Goal: Task Accomplishment & Management: Manage account settings

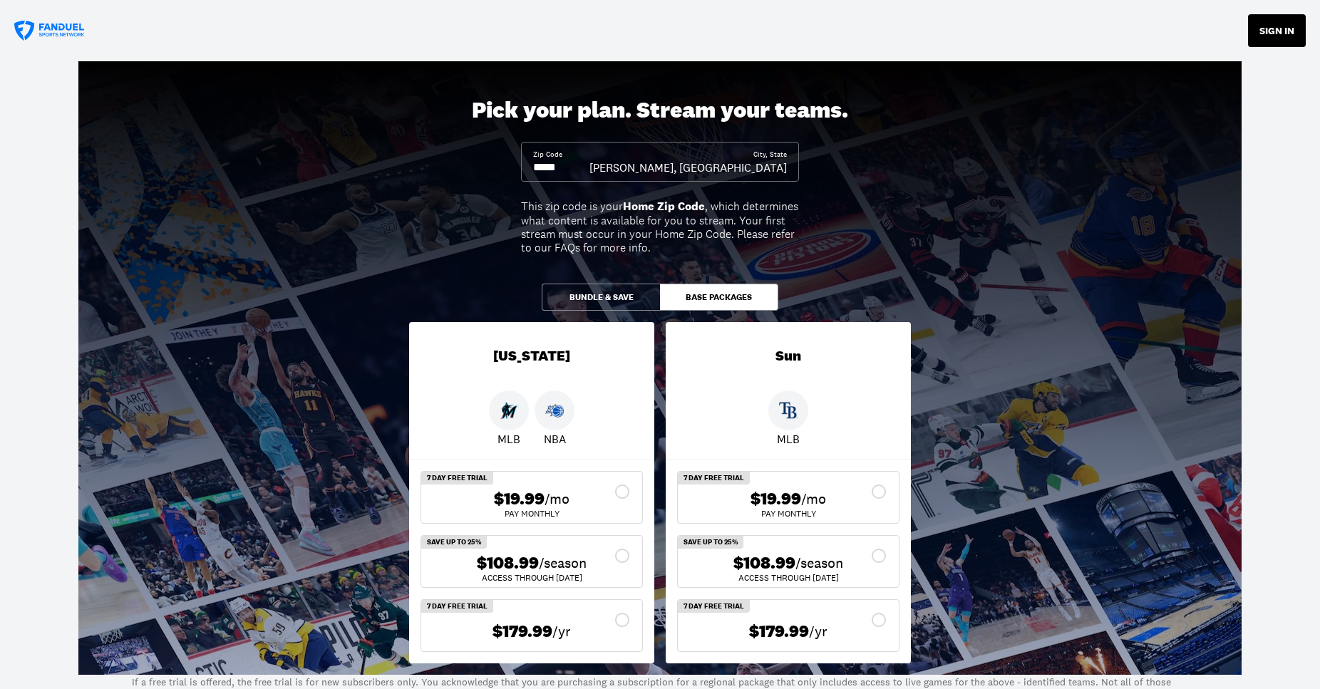
drag, startPoint x: 1271, startPoint y: 33, endPoint x: 1255, endPoint y: 46, distance: 20.3
click at [1271, 34] on button "SIGN IN" at bounding box center [1277, 30] width 58 height 33
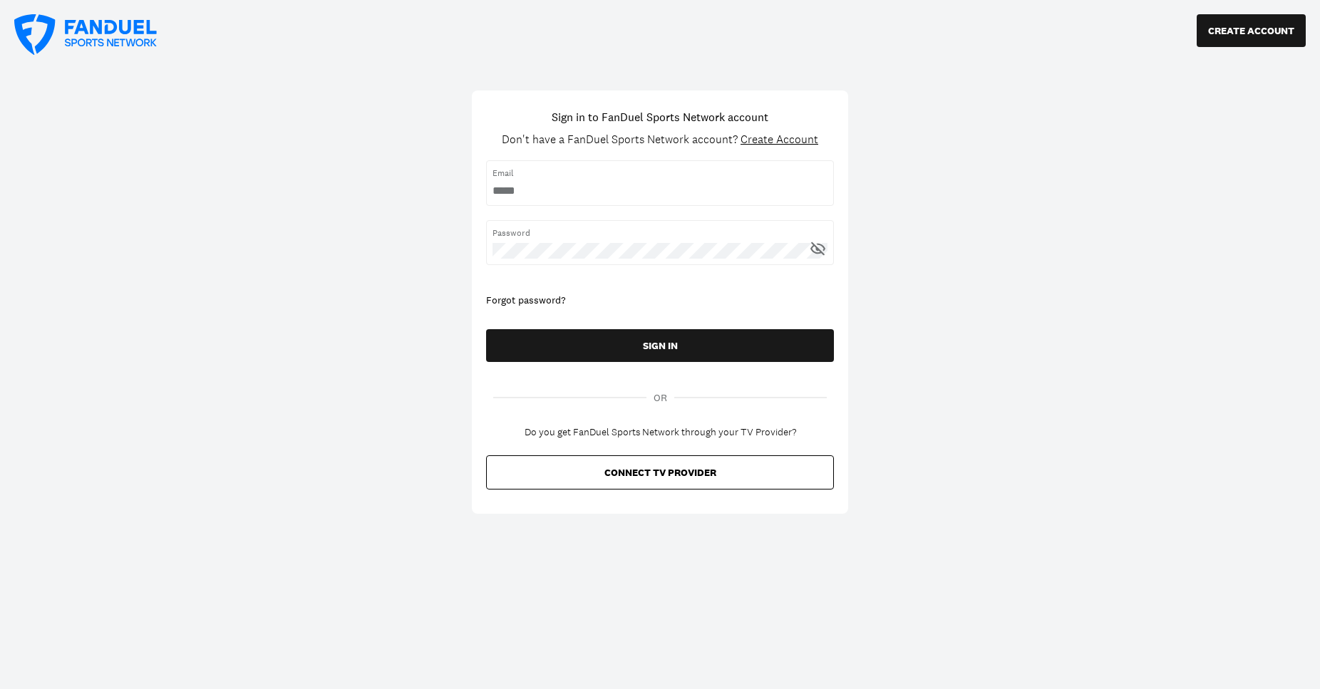
click at [534, 300] on div "Forgot password?" at bounding box center [660, 301] width 348 height 14
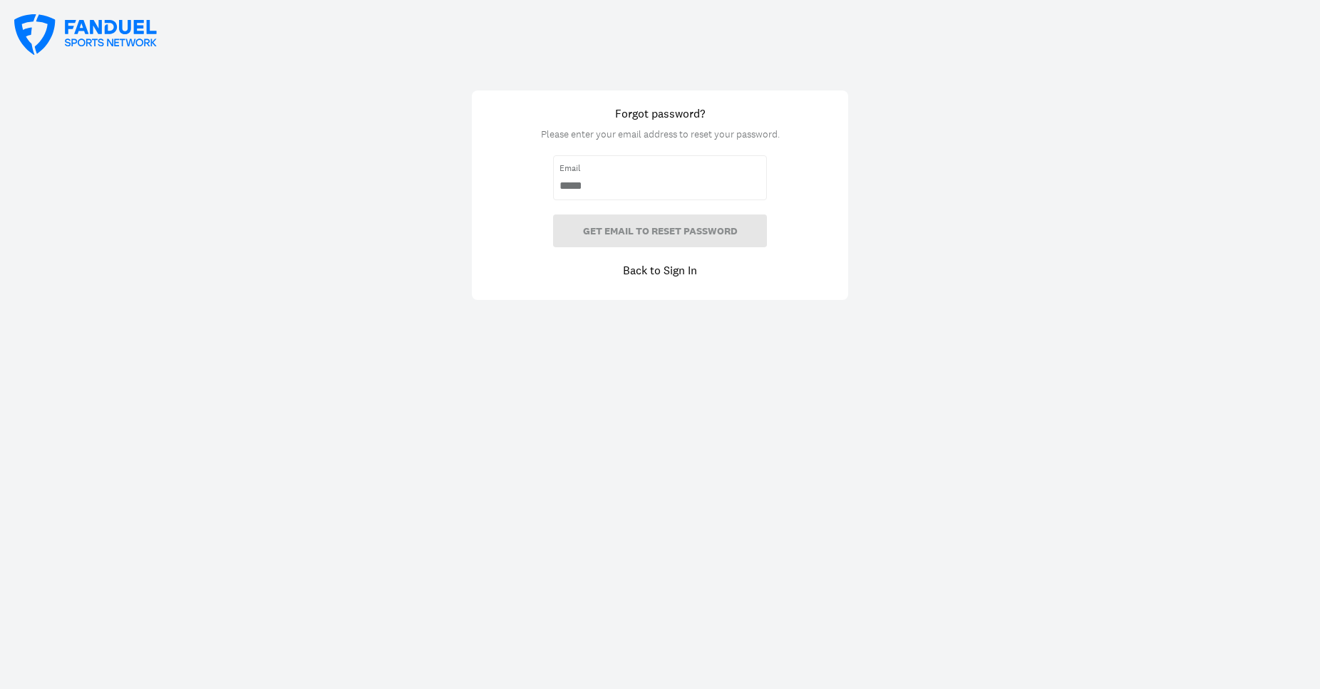
click at [646, 176] on div "Email" at bounding box center [660, 177] width 214 height 45
click at [638, 188] on input "email" at bounding box center [659, 186] width 201 height 16
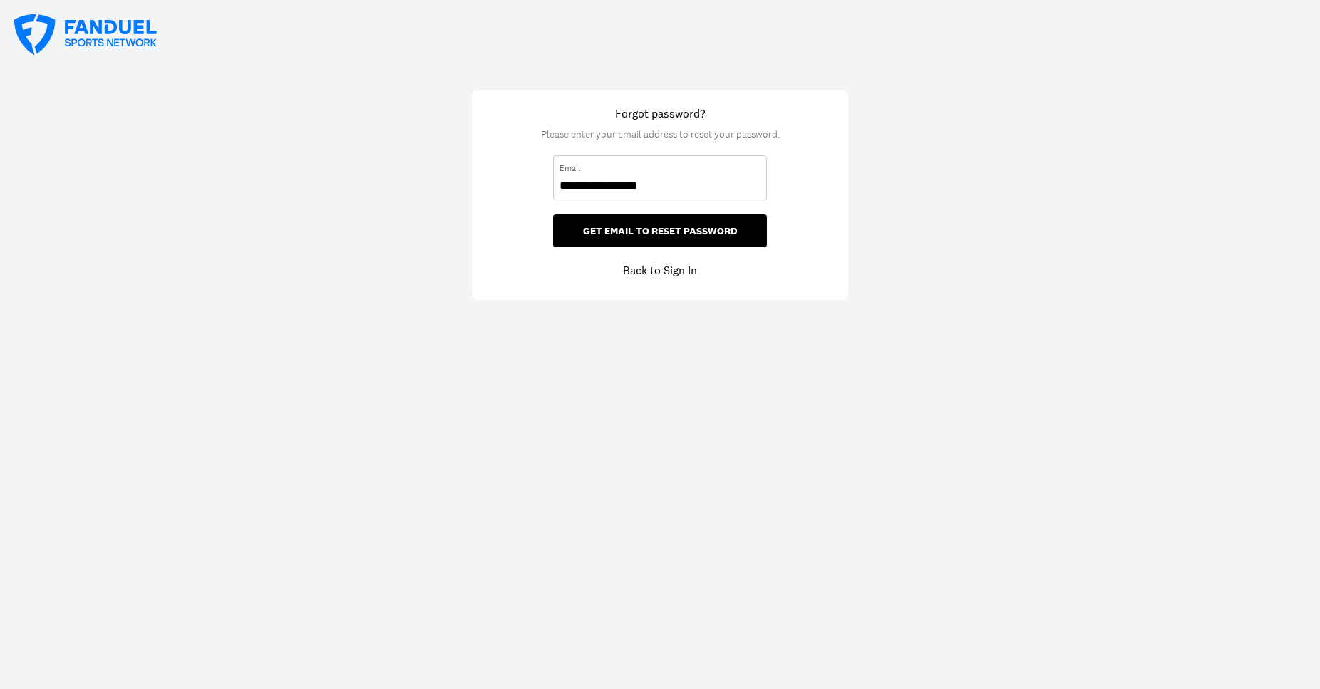
type input "**********"
click at [657, 229] on button "GET EMAIL TO RESET PASSWORD" at bounding box center [660, 230] width 214 height 33
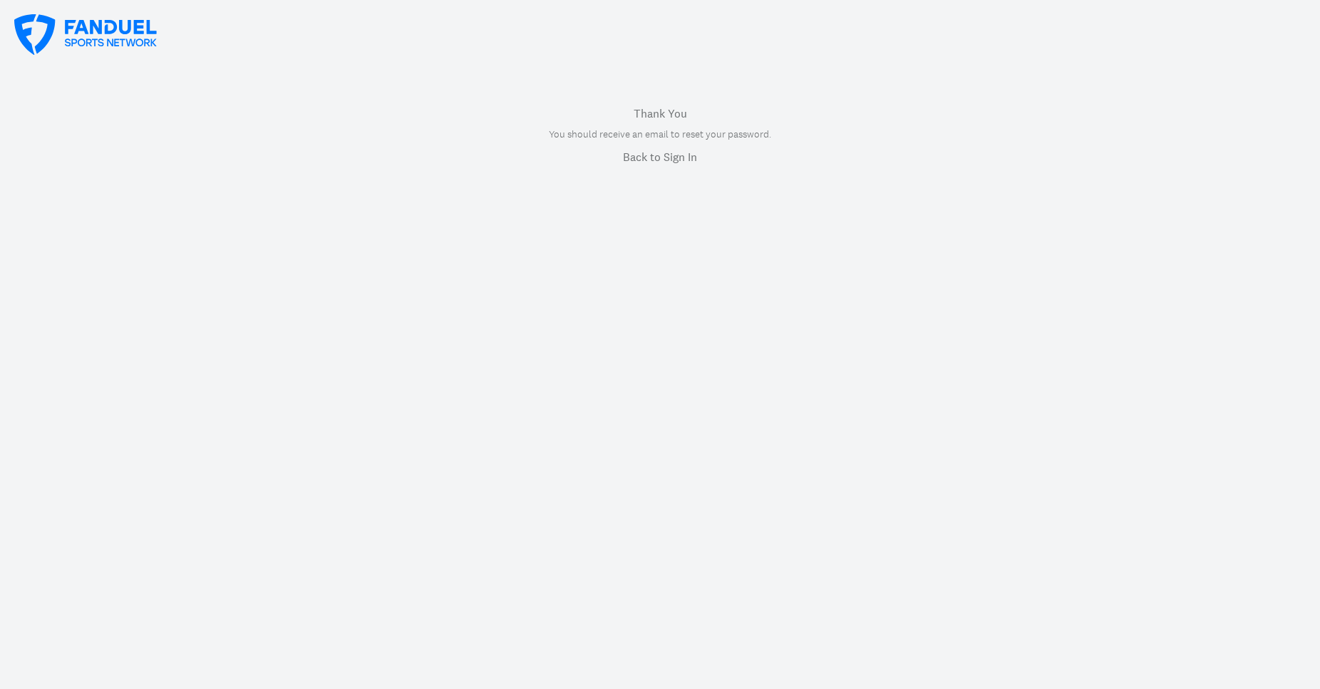
click at [642, 158] on link "Back to Sign In" at bounding box center [660, 156] width 74 height 17
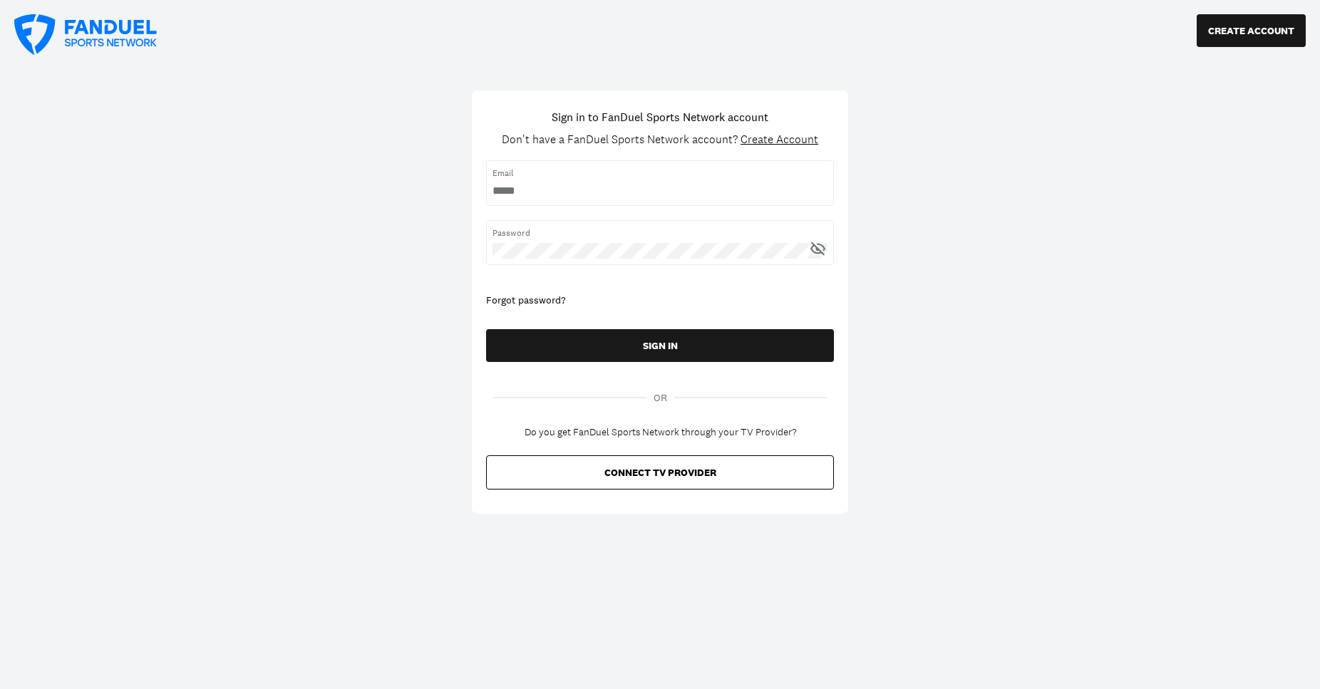
click at [519, 198] on input "username" at bounding box center [659, 191] width 335 height 16
type input "**********"
click at [486, 329] on button "SIGN IN" at bounding box center [660, 345] width 348 height 33
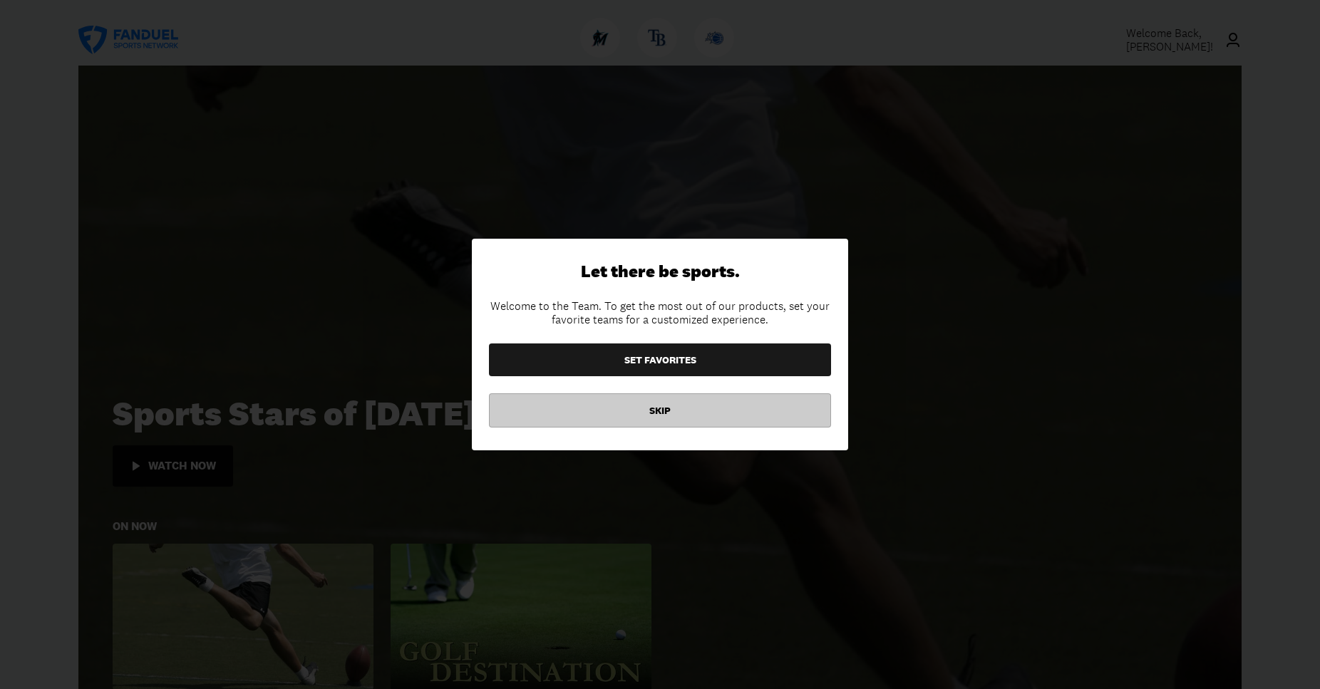
click at [653, 413] on button "SKIP" at bounding box center [660, 410] width 342 height 34
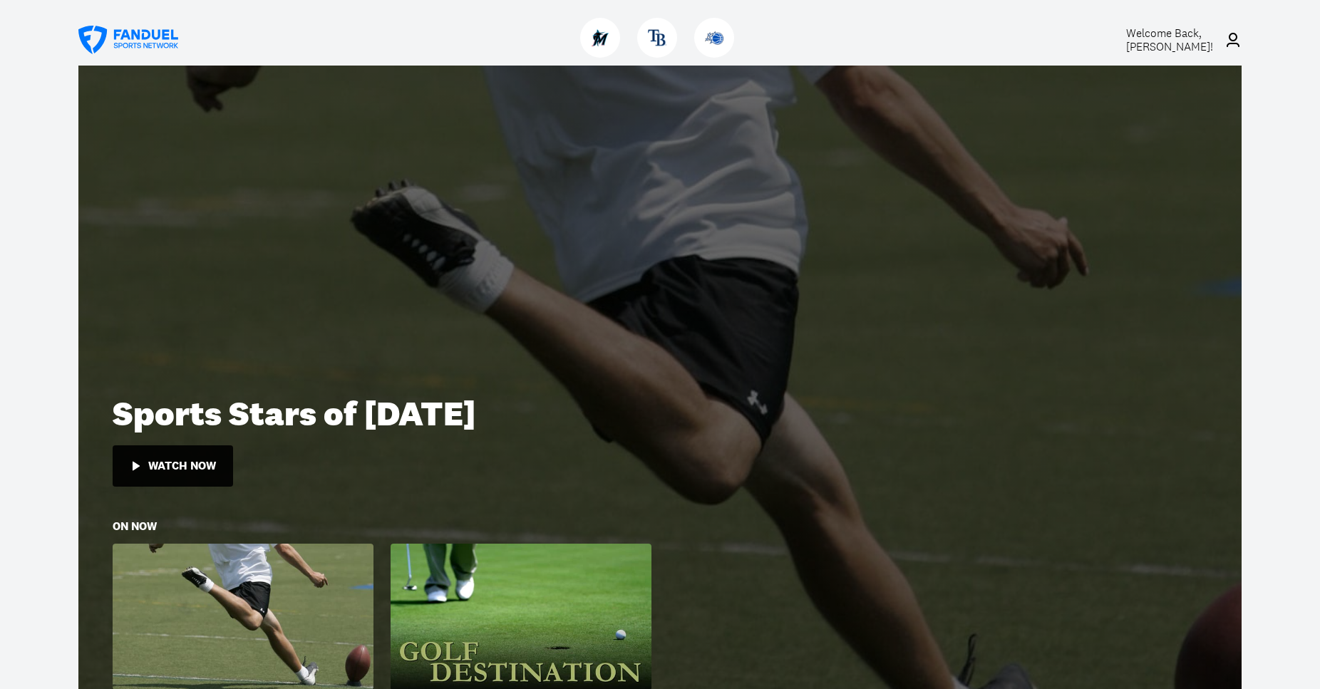
click at [1233, 43] on icon at bounding box center [1232, 40] width 13 height 14
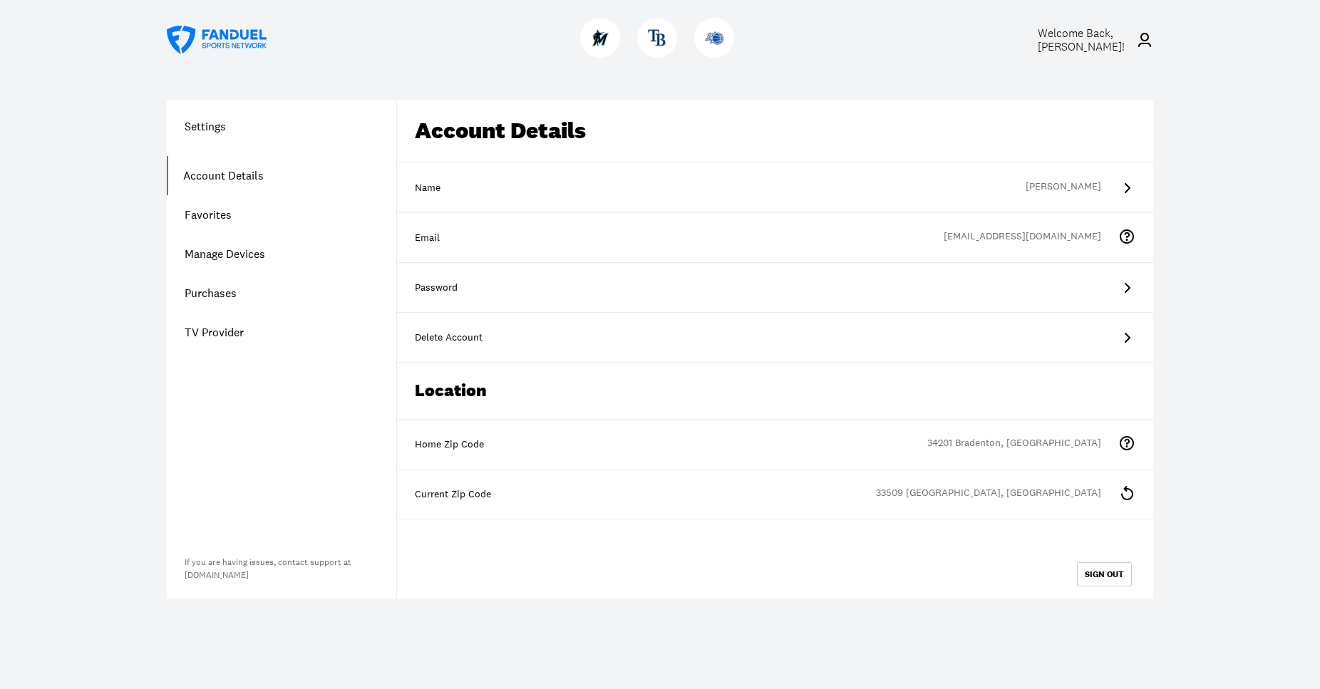
click at [229, 293] on link "Purchases" at bounding box center [281, 293] width 229 height 39
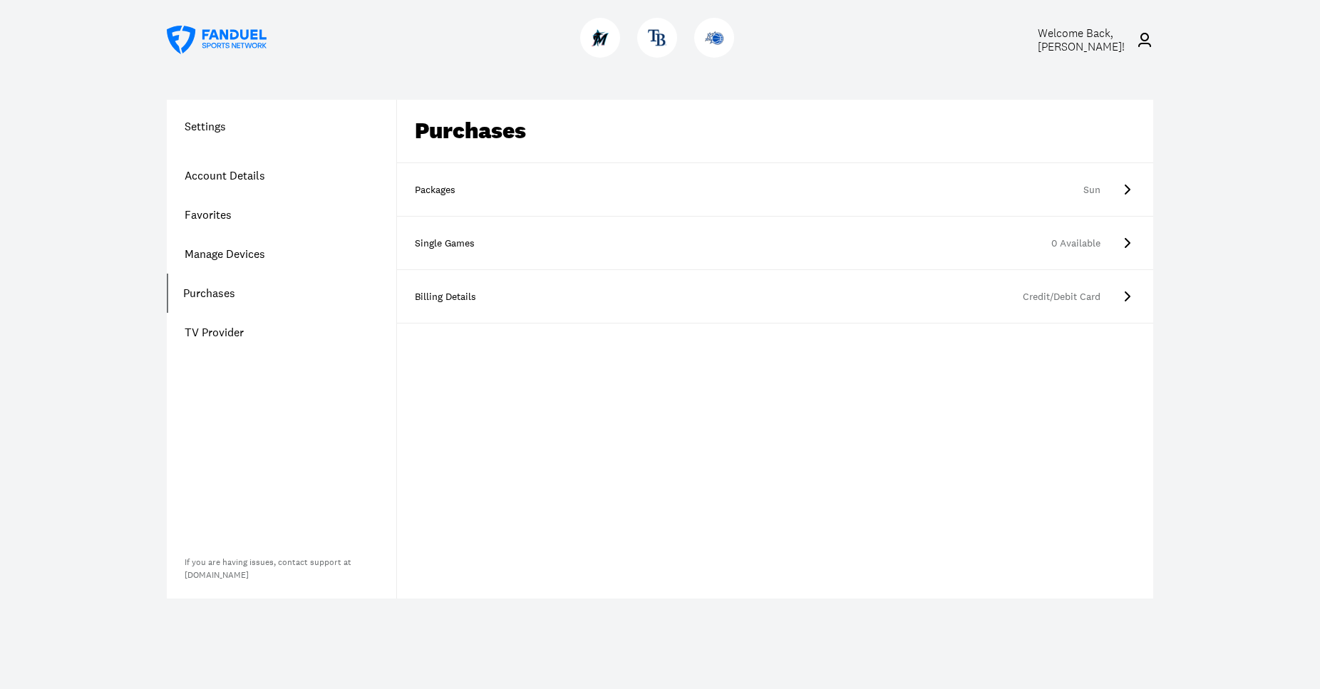
click at [1114, 190] on link "Packages Sun" at bounding box center [775, 189] width 756 height 53
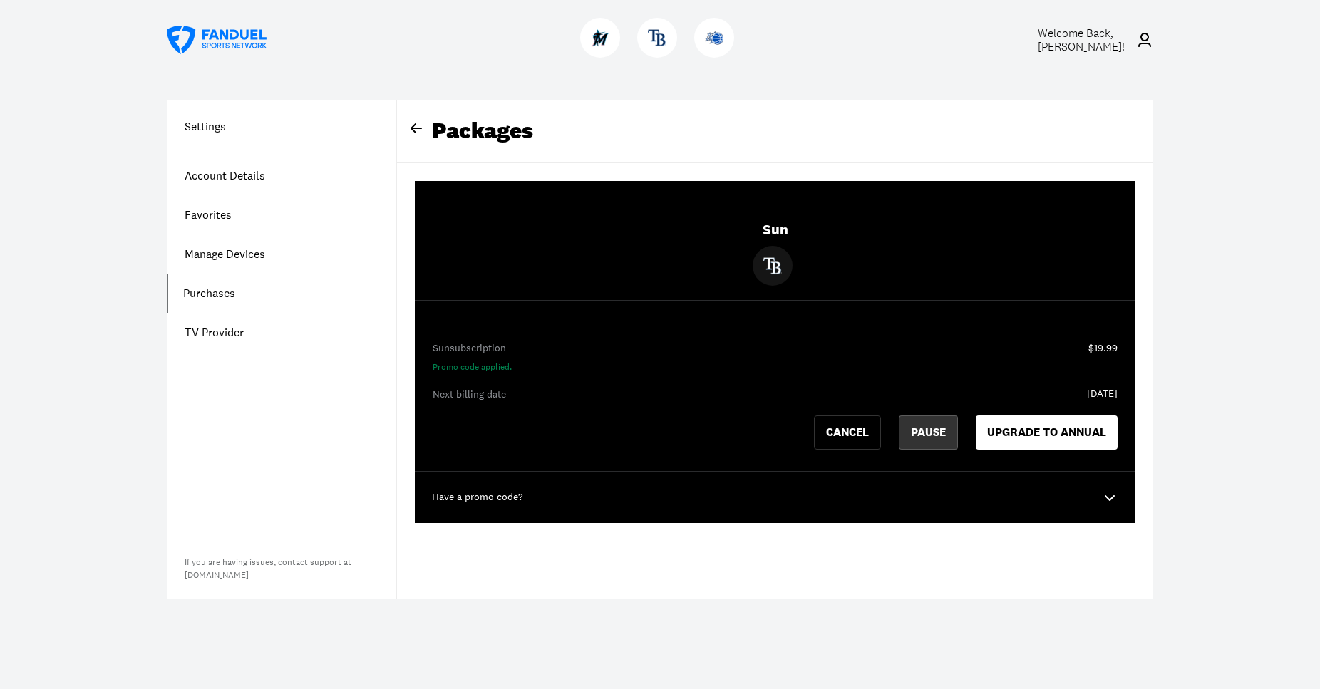
click at [925, 430] on button "PAUSE" at bounding box center [928, 432] width 59 height 34
